Goal: Task Accomplishment & Management: Use online tool/utility

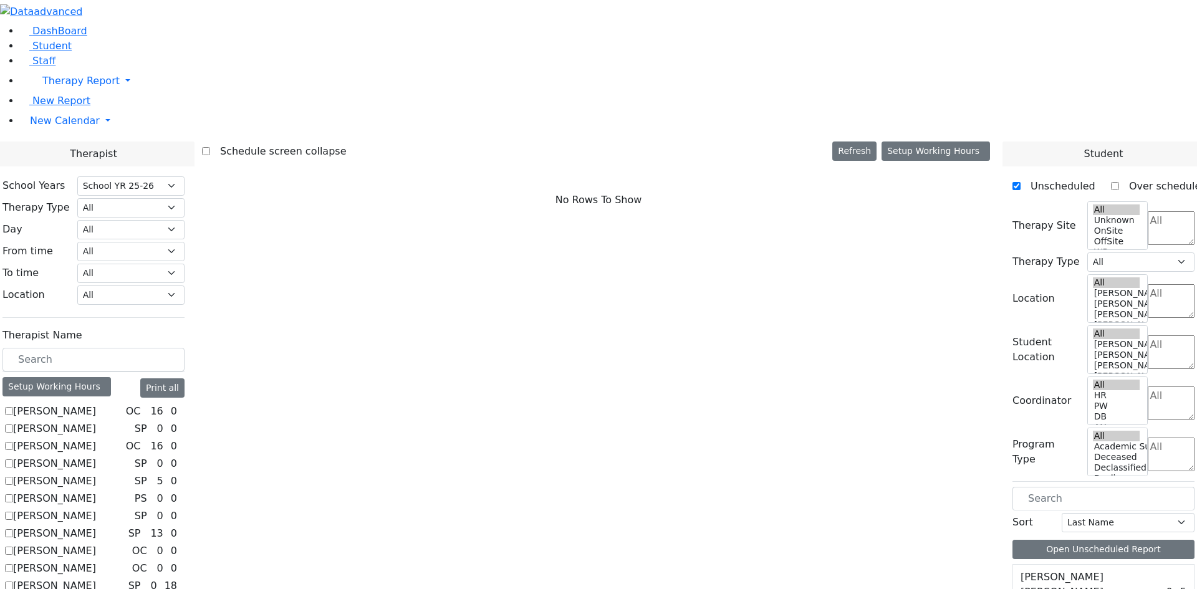
select select "212"
click at [68, 107] on link "New Report" at bounding box center [55, 101] width 70 height 12
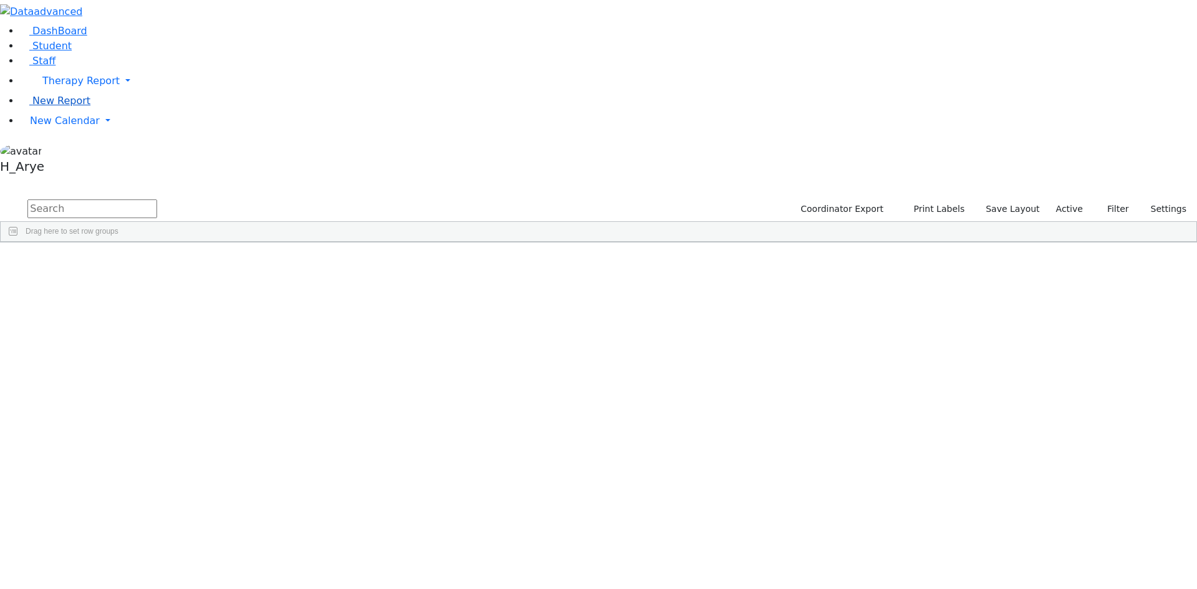
click at [32, 107] on span "New Report" at bounding box center [61, 101] width 58 height 12
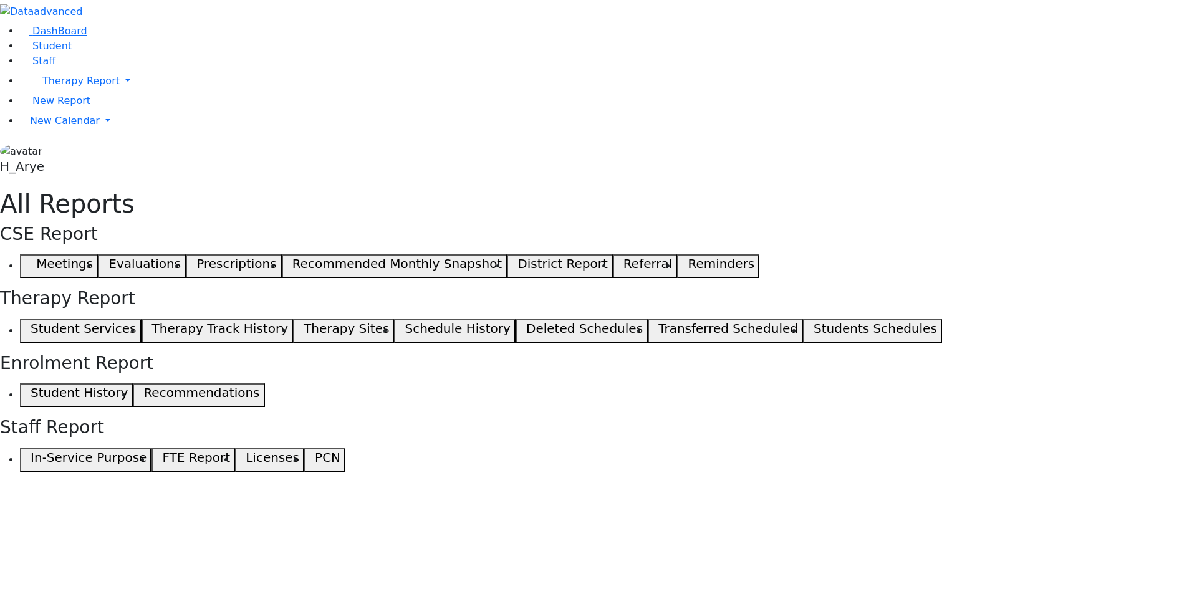
click at [136, 321] on h5 "Student Services" at bounding box center [83, 328] width 105 height 15
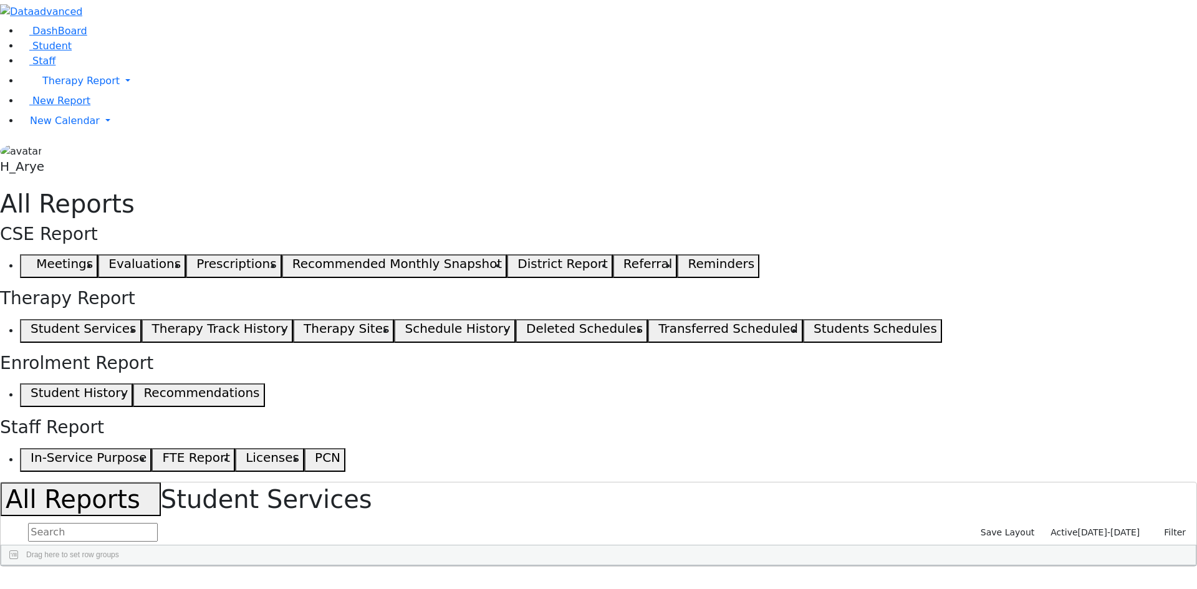
checkbox input "true"
click at [899, 571] on span at bounding box center [894, 576] width 10 height 10
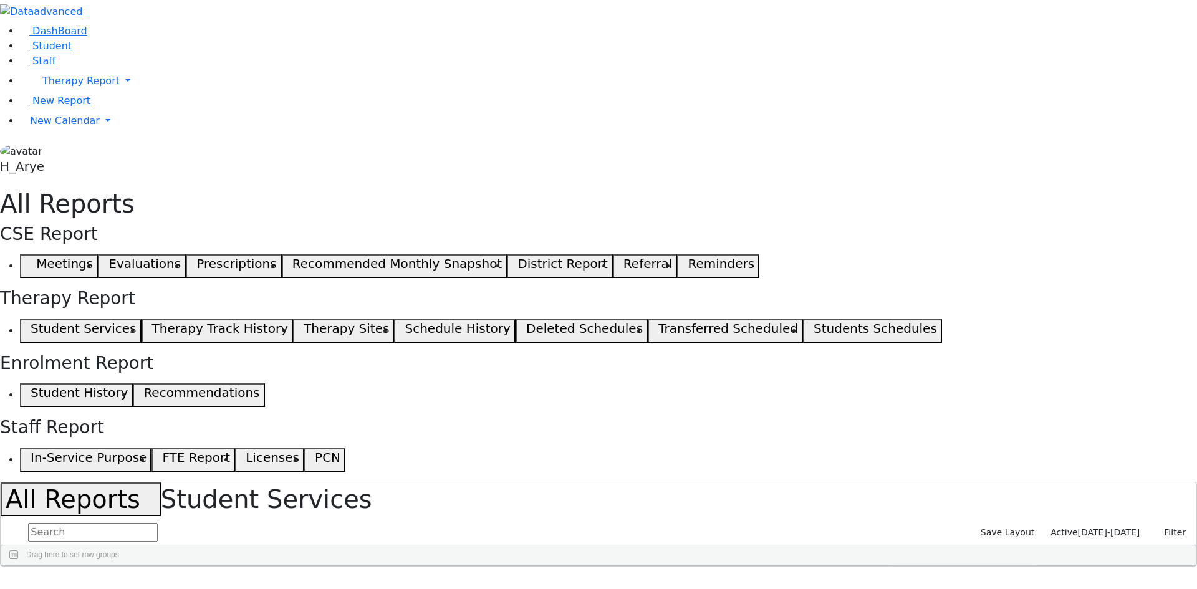
click at [936, 572] on span "filter" at bounding box center [931, 577] width 10 height 10
click at [158, 523] on input "text" at bounding box center [93, 532] width 130 height 19
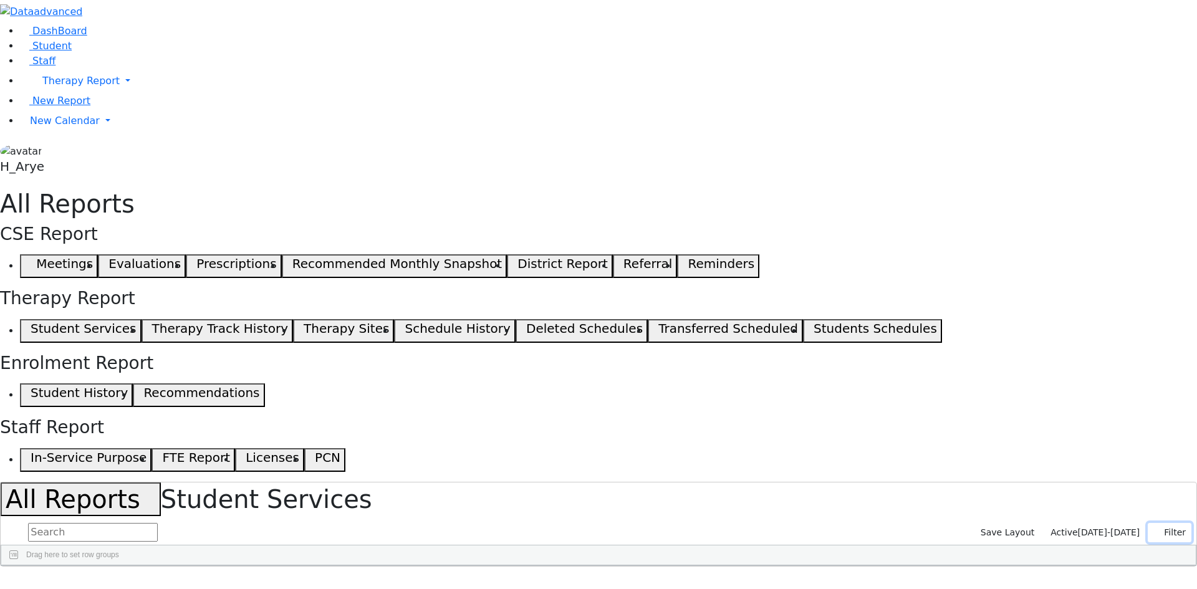
click at [1167, 523] on button "Filter" at bounding box center [1170, 532] width 44 height 19
drag, startPoint x: 739, startPoint y: 157, endPoint x: 784, endPoint y: 169, distance: 46.4
click at [786, 566] on div "Last Name First Name DOB" at bounding box center [592, 566] width 1182 height 0
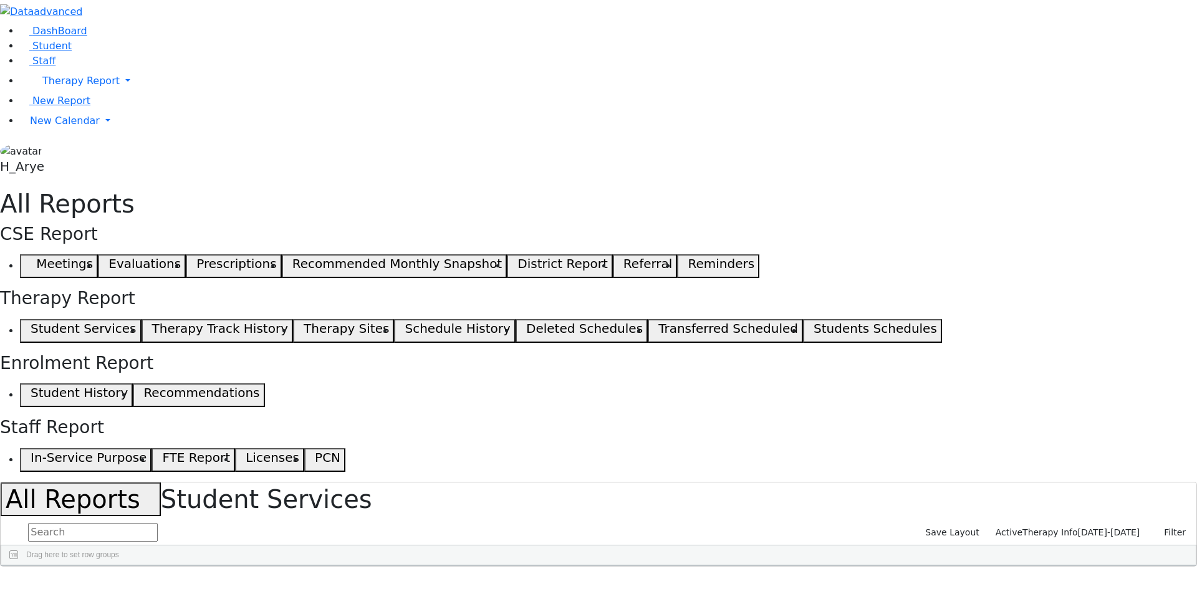
scroll to position [0, 46]
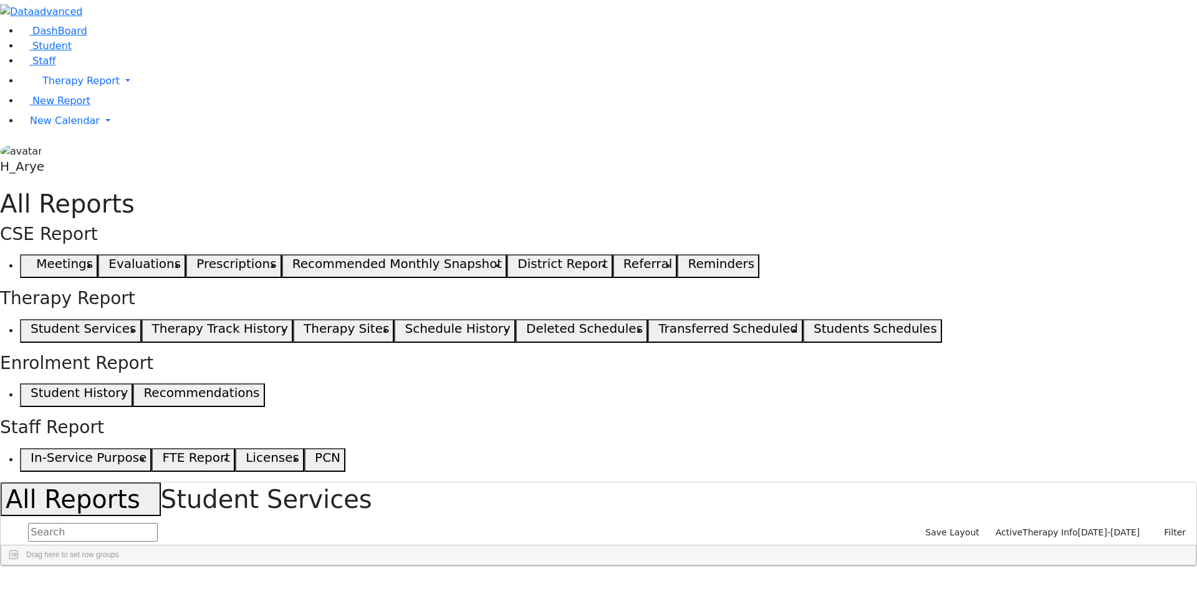
checkbox input "true"
click at [899, 571] on span at bounding box center [894, 576] width 10 height 10
click at [936, 572] on span "filter" at bounding box center [931, 577] width 10 height 10
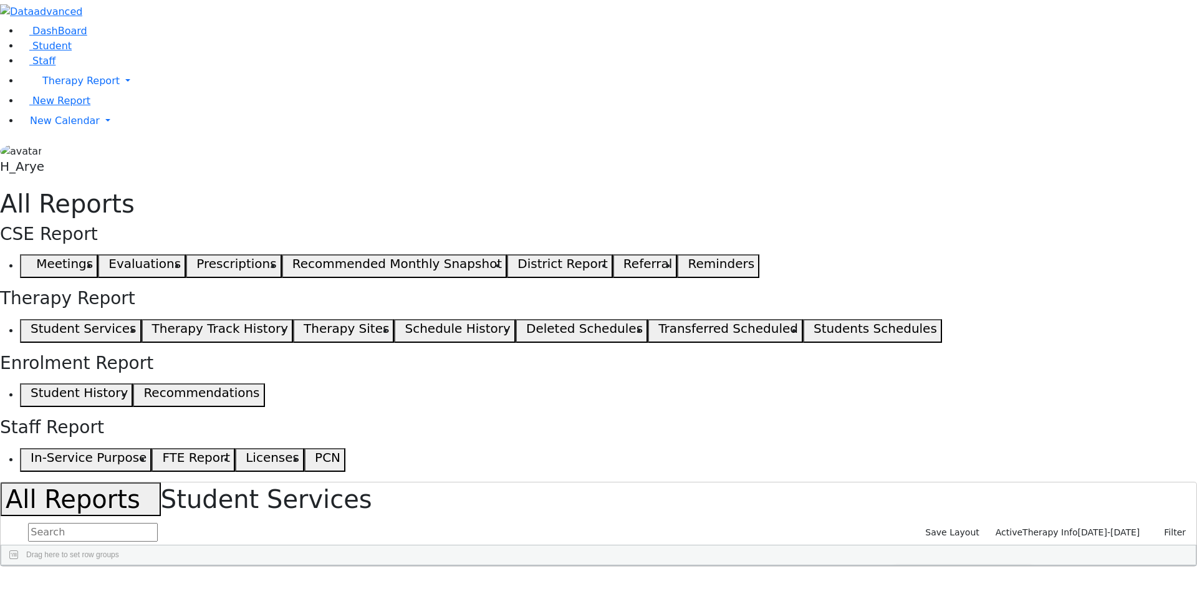
click at [873, 483] on h1 "All Reports Student Services" at bounding box center [599, 500] width 1196 height 34
checkbox input "true"
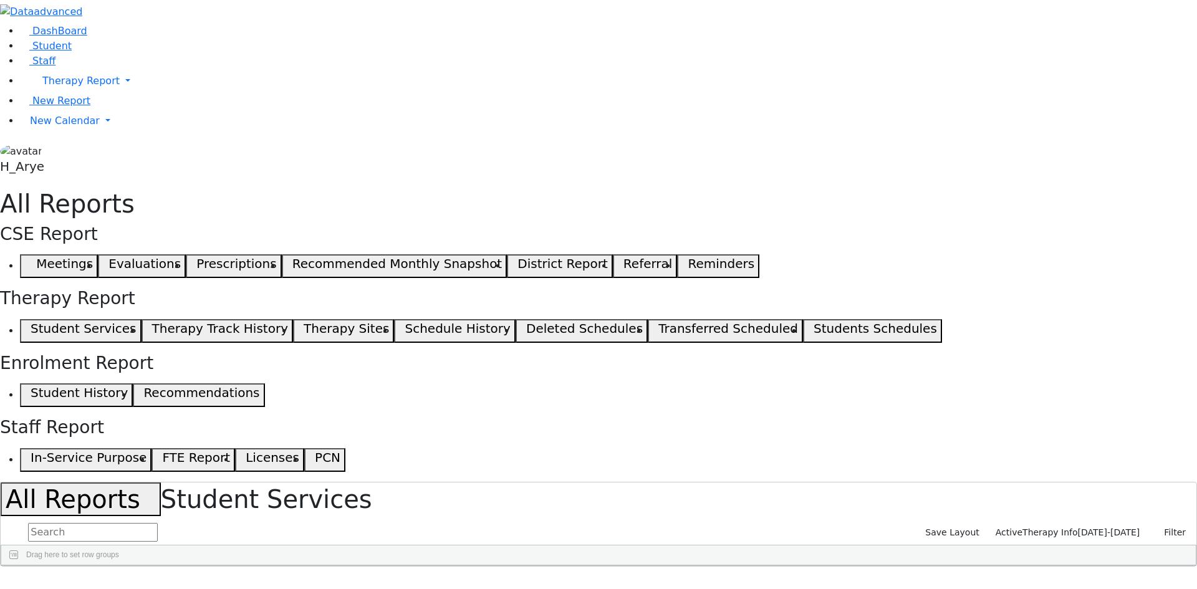
checkbox input "true"
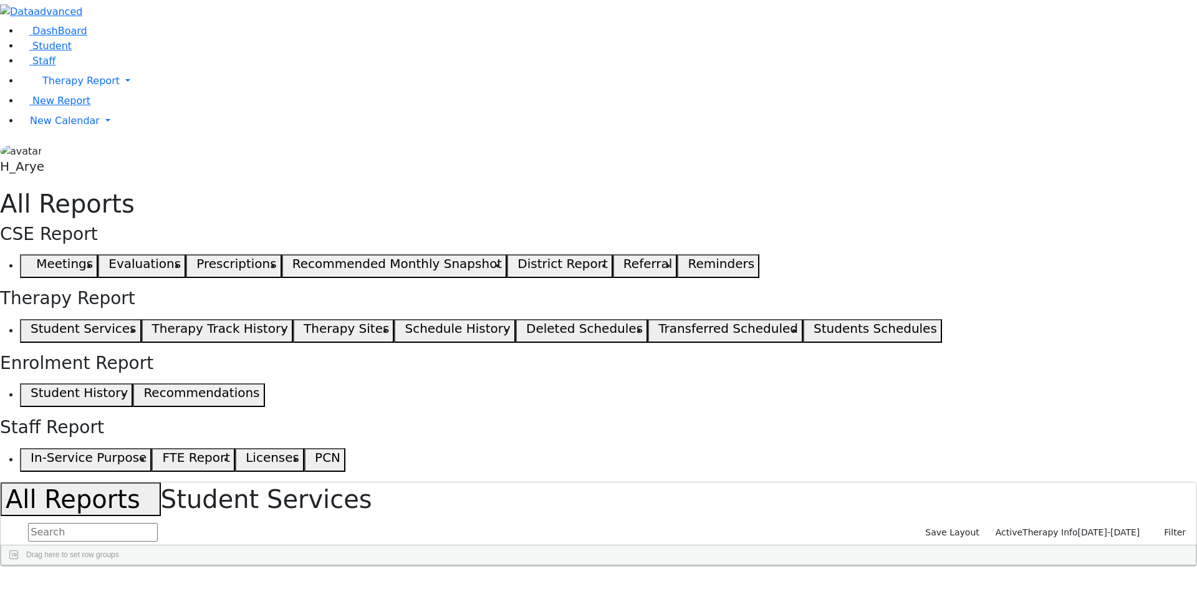
checkbox input "true"
click at [985, 523] on button "Save Layout" at bounding box center [952, 532] width 65 height 19
click at [502, 571] on span at bounding box center [497, 576] width 10 height 10
click at [539, 572] on span "columns" at bounding box center [534, 577] width 10 height 10
click at [513, 572] on span "general" at bounding box center [508, 577] width 10 height 10
